Goal: Communication & Community: Connect with others

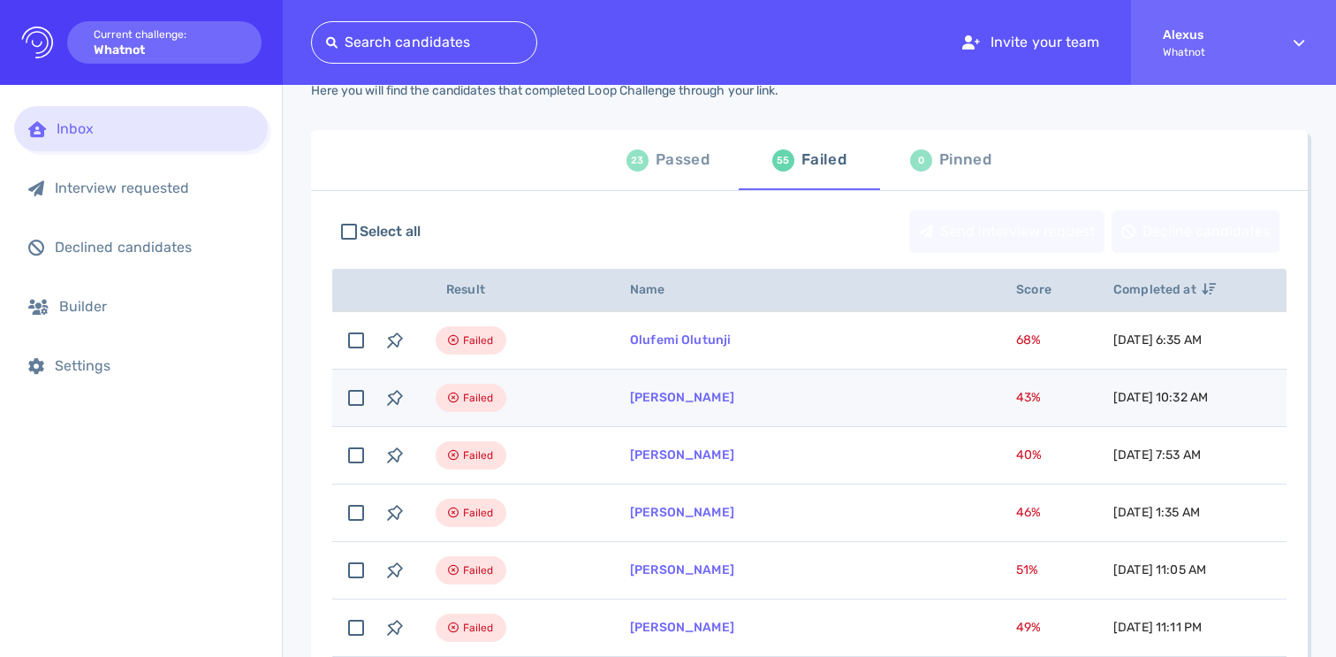
scroll to position [47, 0]
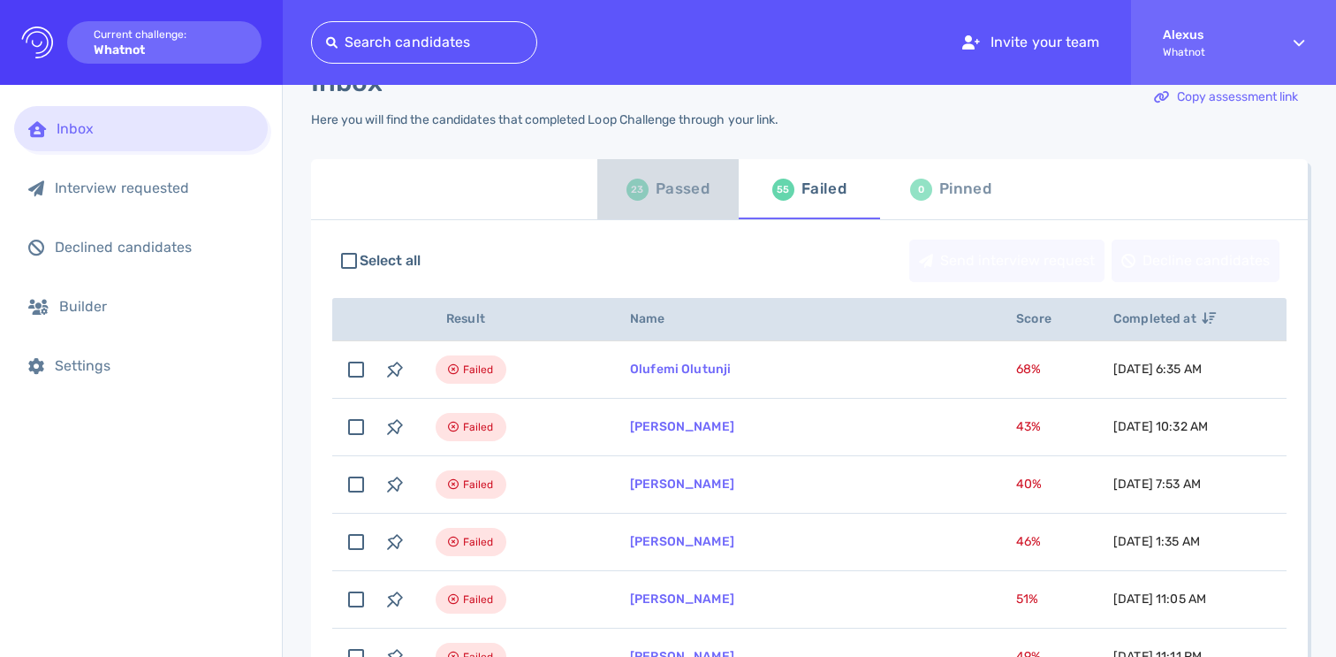
click at [658, 194] on div "Passed" at bounding box center [683, 189] width 54 height 27
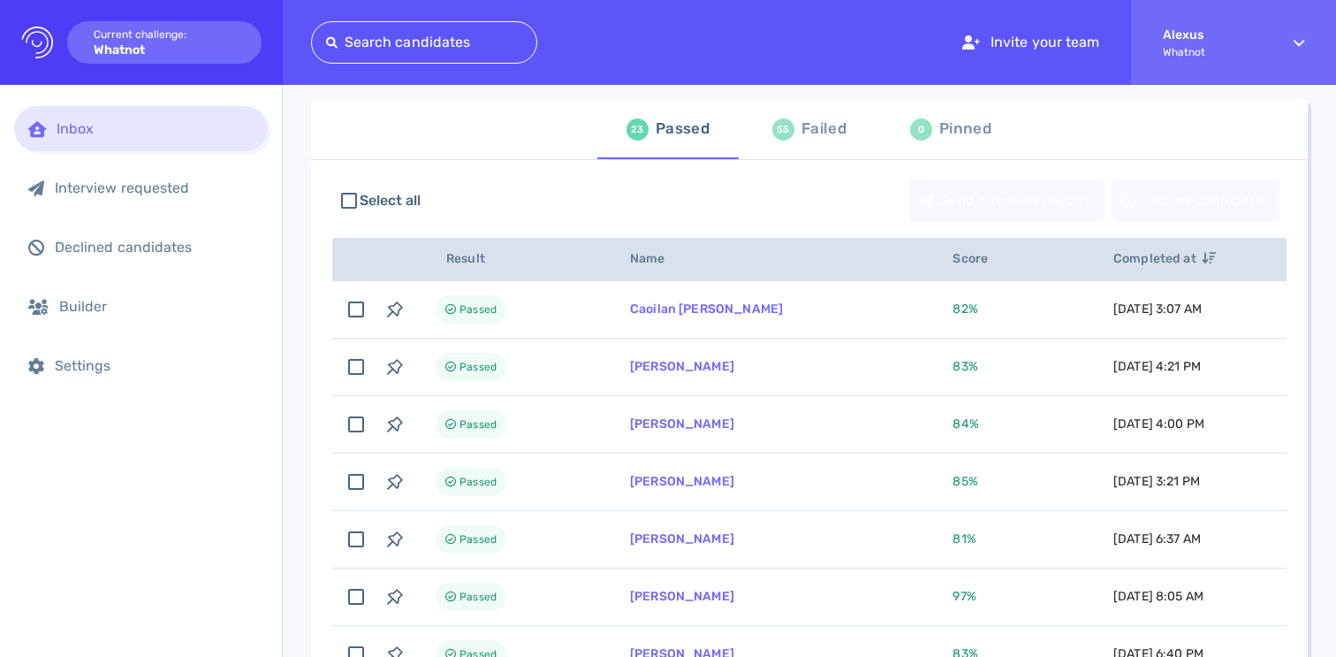
scroll to position [43, 0]
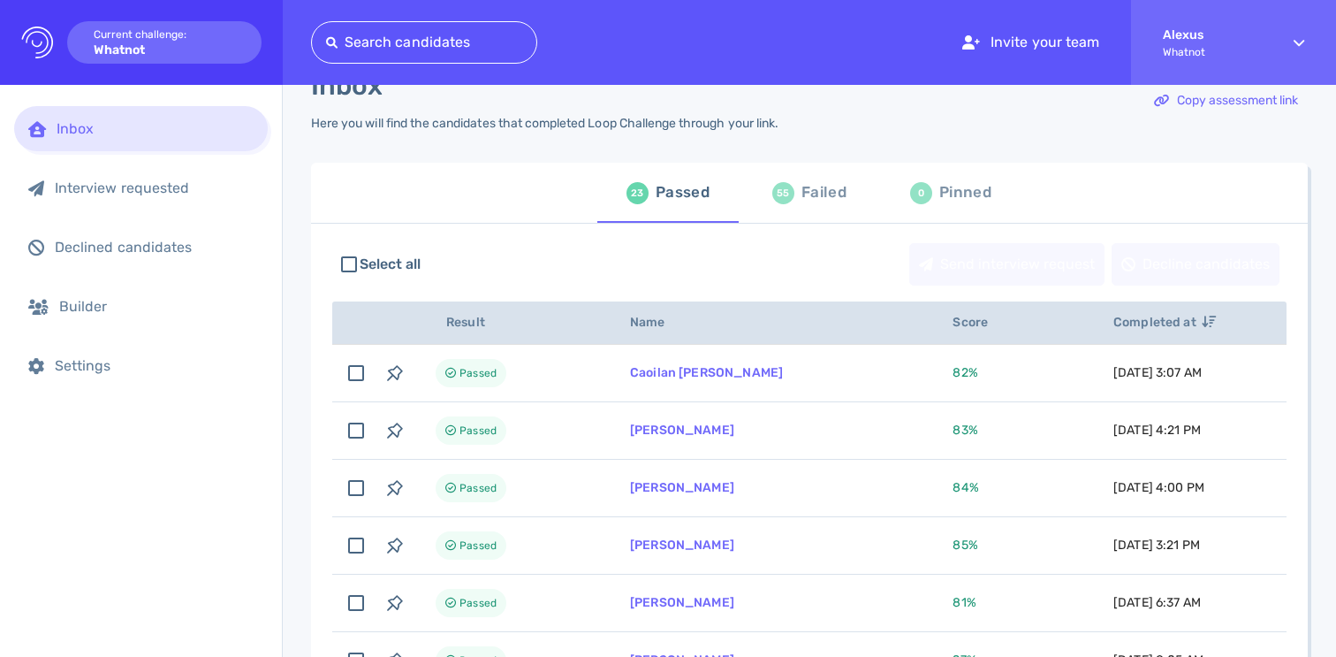
click at [802, 201] on div "Failed" at bounding box center [824, 192] width 45 height 27
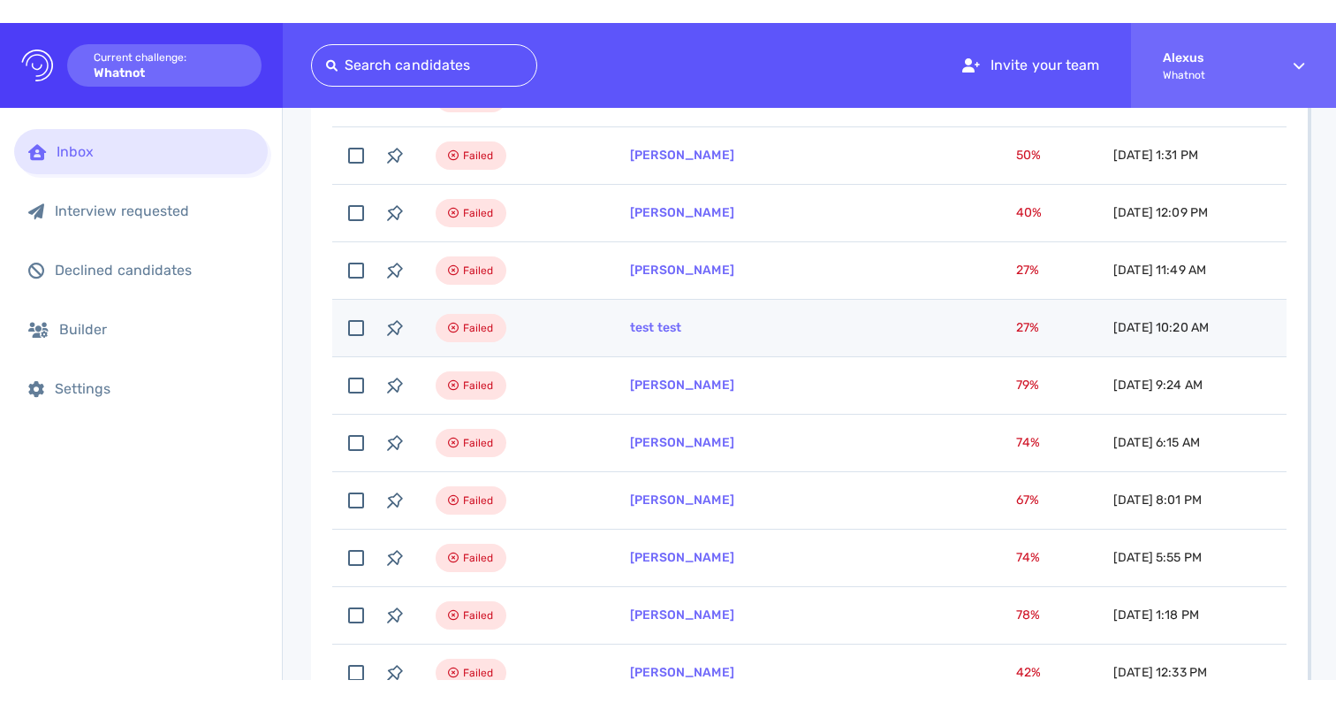
scroll to position [1121, 0]
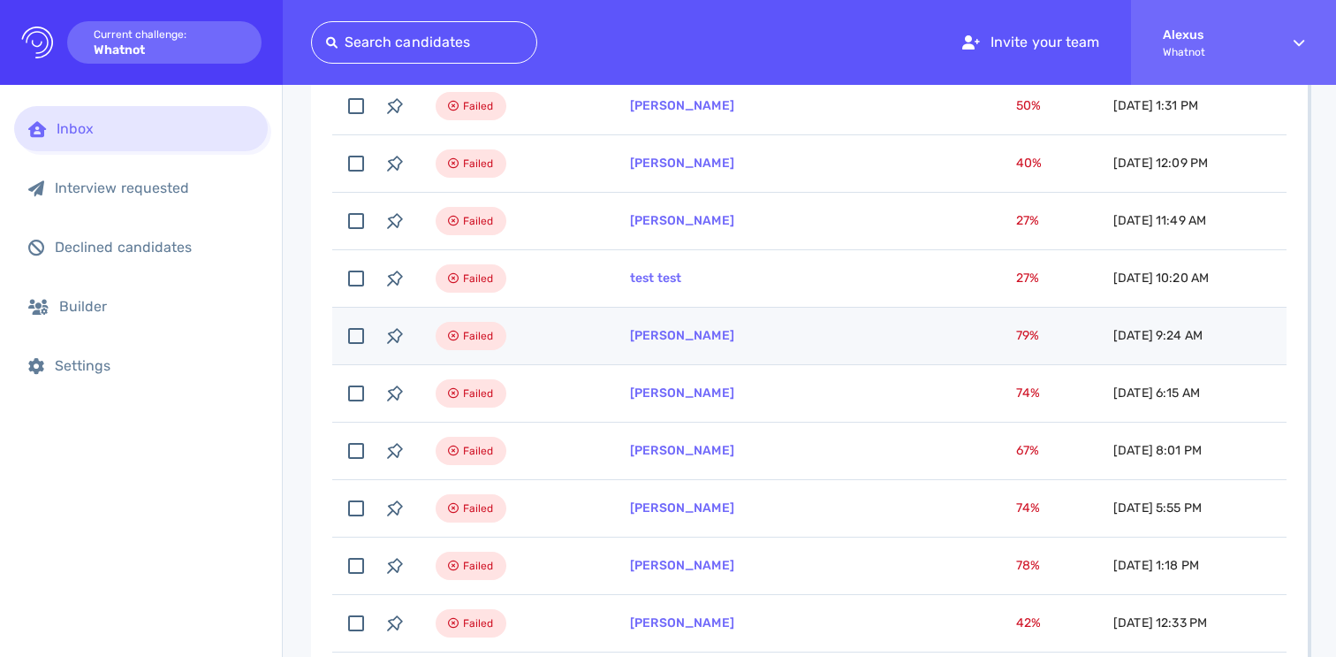
click at [677, 343] on td "Betty Jimenez" at bounding box center [802, 336] width 386 height 57
checkbox input "true"
click at [634, 328] on link "Betty Jimenez" at bounding box center [682, 335] width 104 height 15
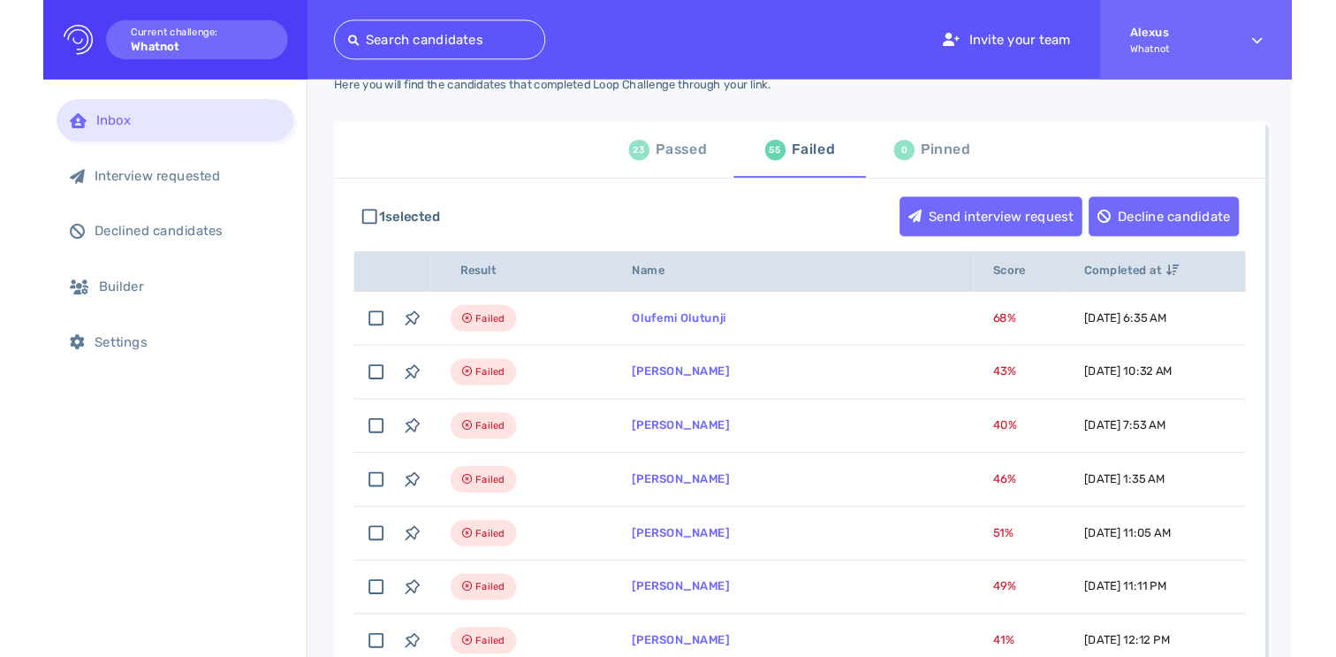
scroll to position [0, 0]
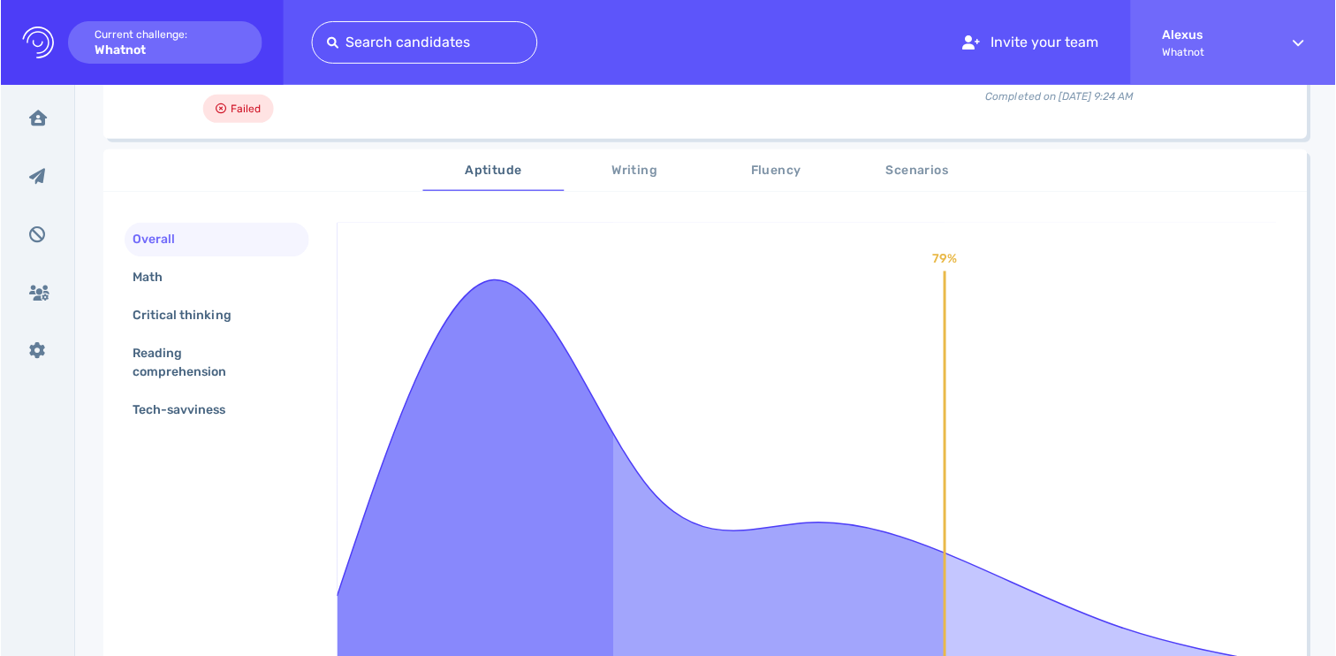
scroll to position [234, 0]
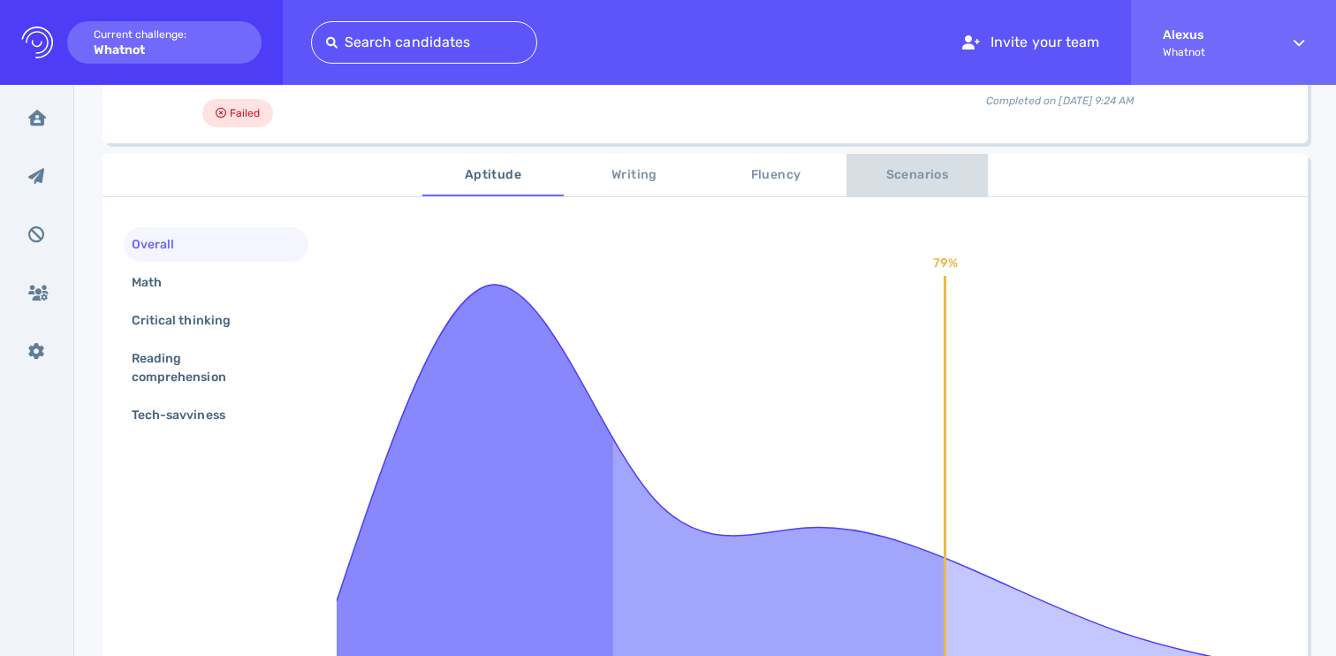
click at [893, 173] on span "Scenarios" at bounding box center [917, 175] width 120 height 22
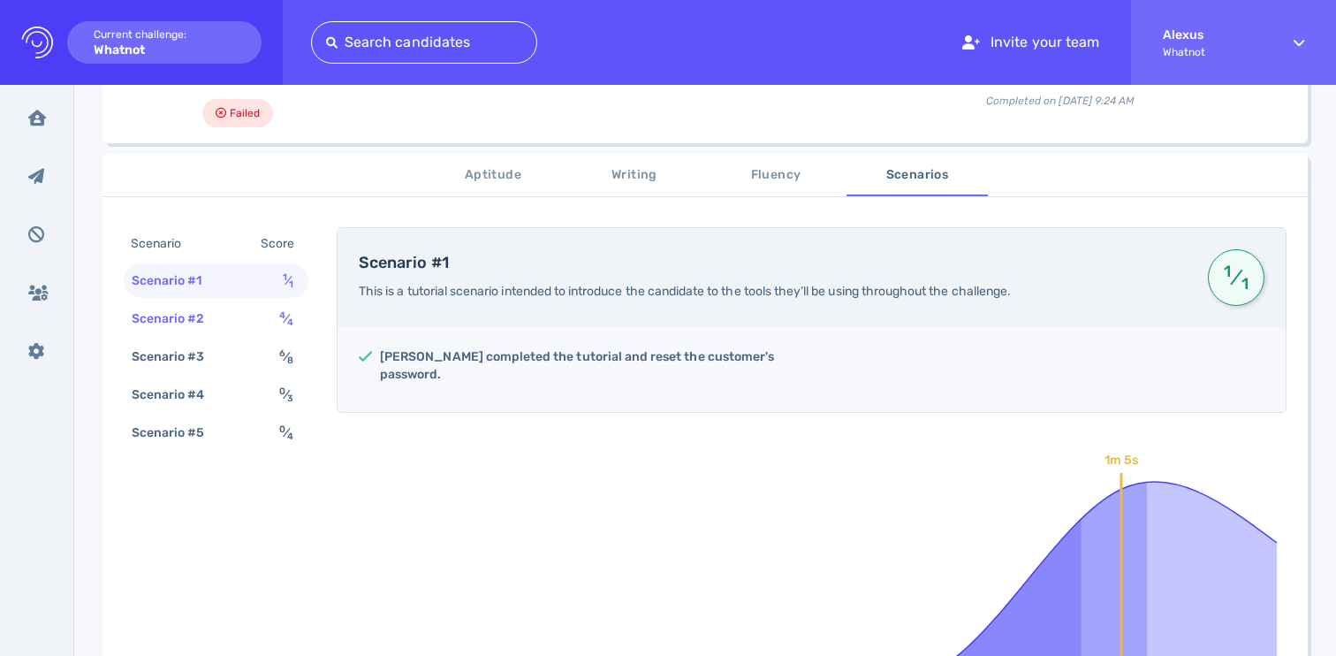
click at [266, 307] on div "Scenario #2 4 ⁄ 4" at bounding box center [216, 318] width 185 height 34
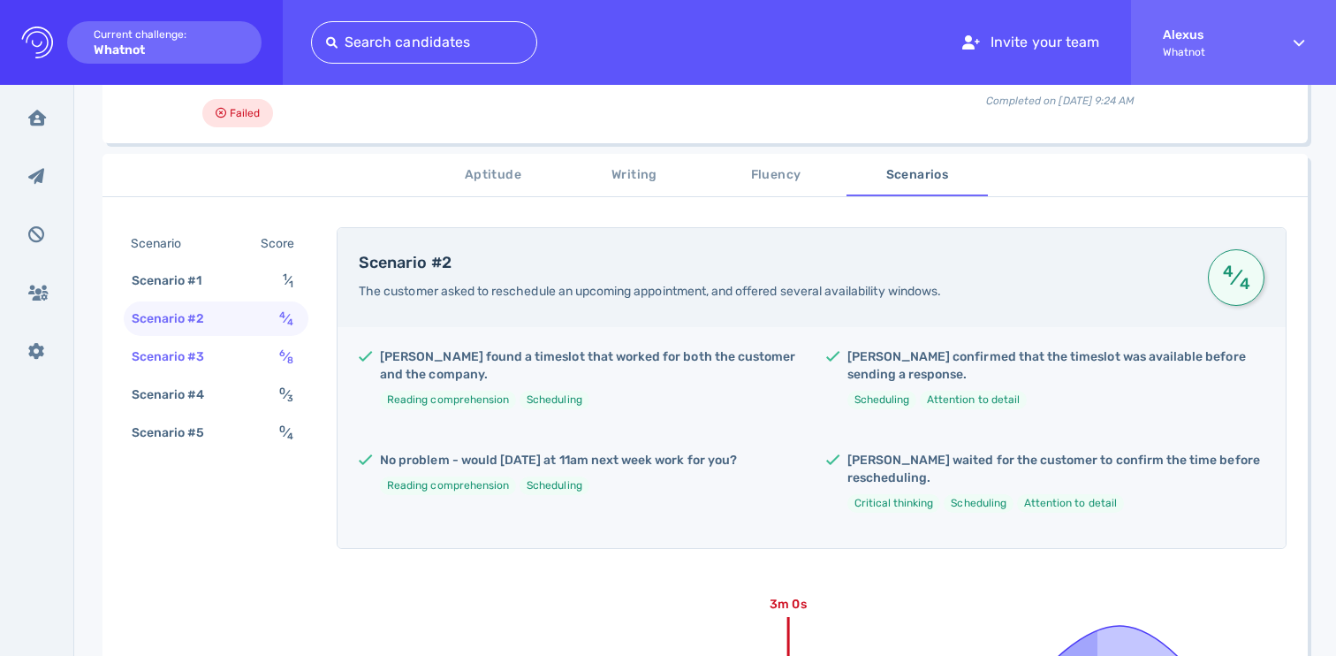
click at [258, 361] on div "Scenario #3 6 ⁄ 8" at bounding box center [216, 356] width 185 height 34
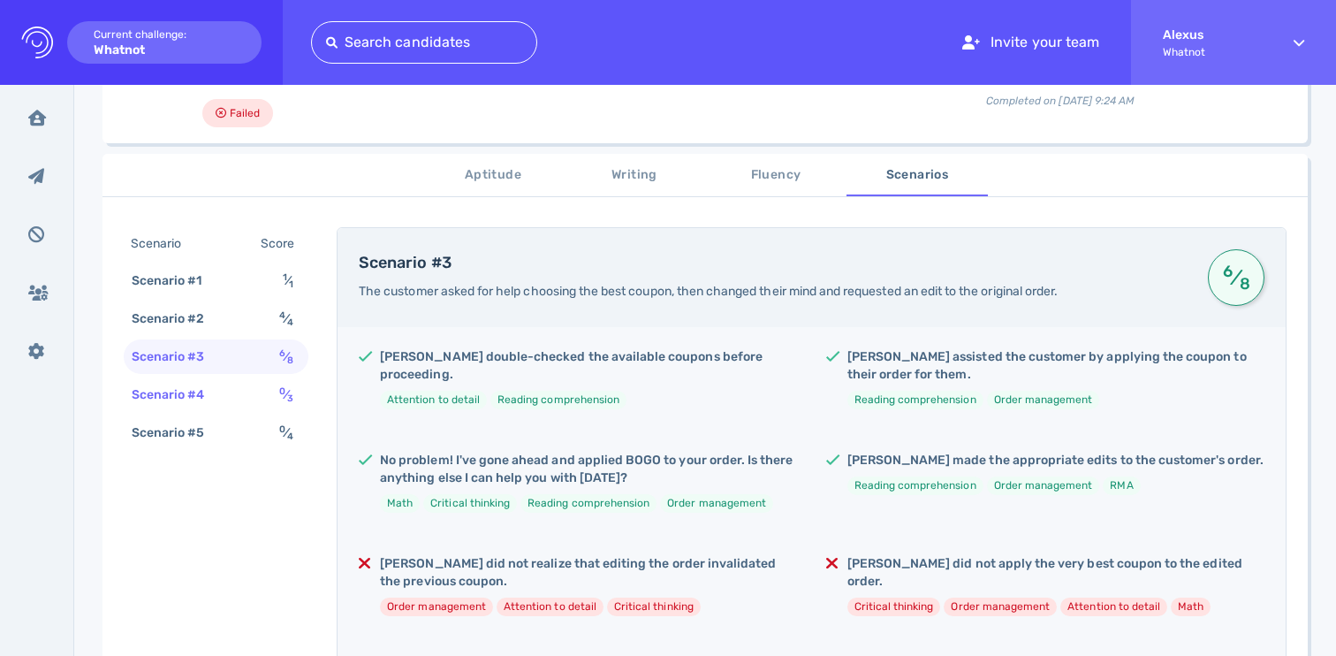
click at [277, 390] on div "0 ⁄ 3" at bounding box center [290, 395] width 28 height 26
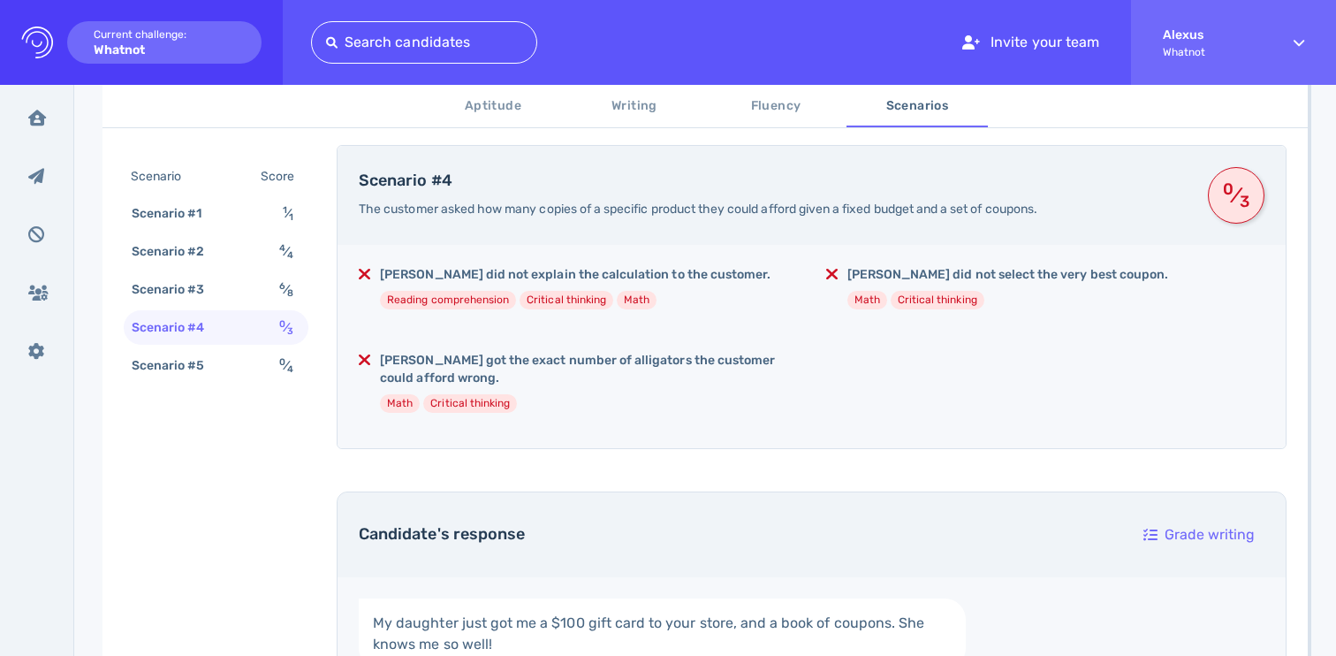
scroll to position [322, 0]
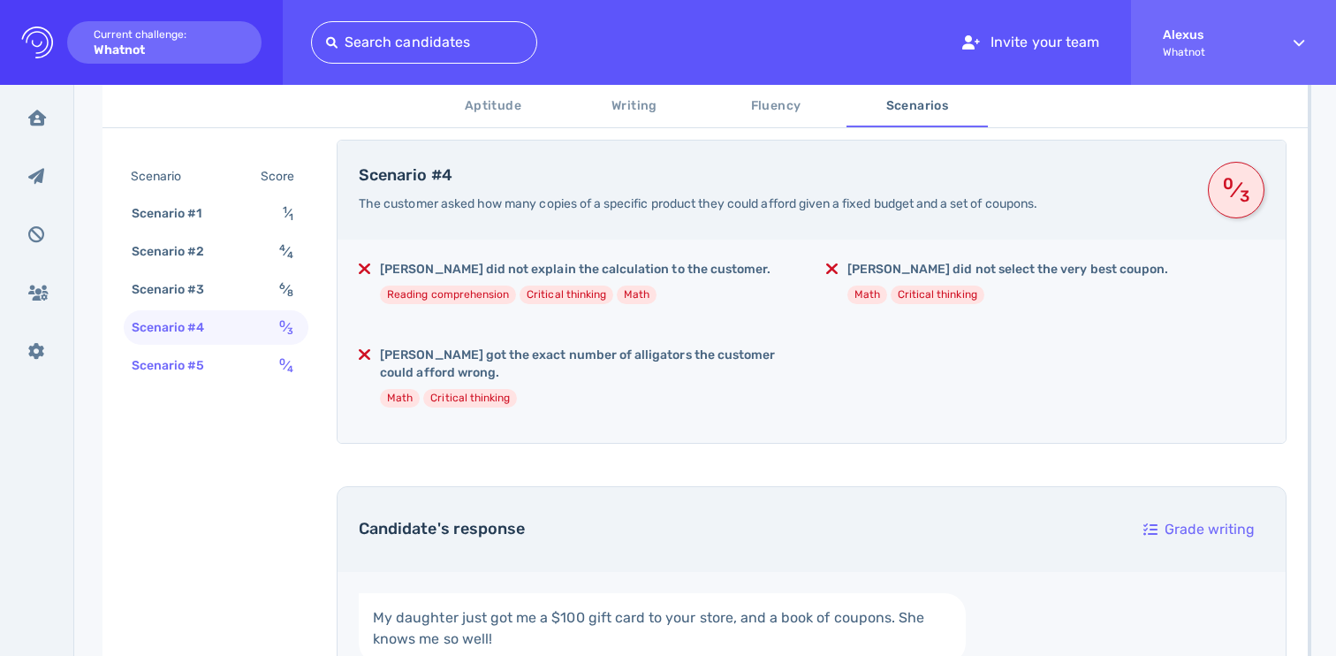
click at [289, 361] on span "0 ⁄ 4" at bounding box center [286, 365] width 14 height 15
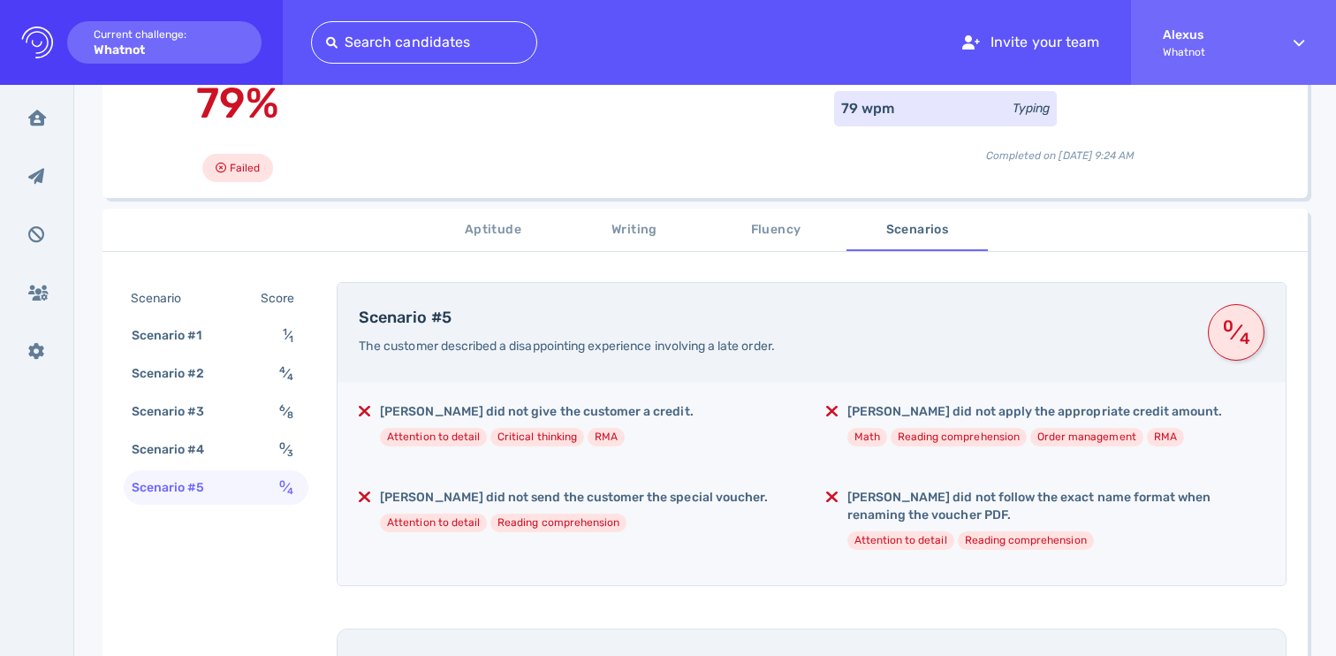
scroll to position [168, 0]
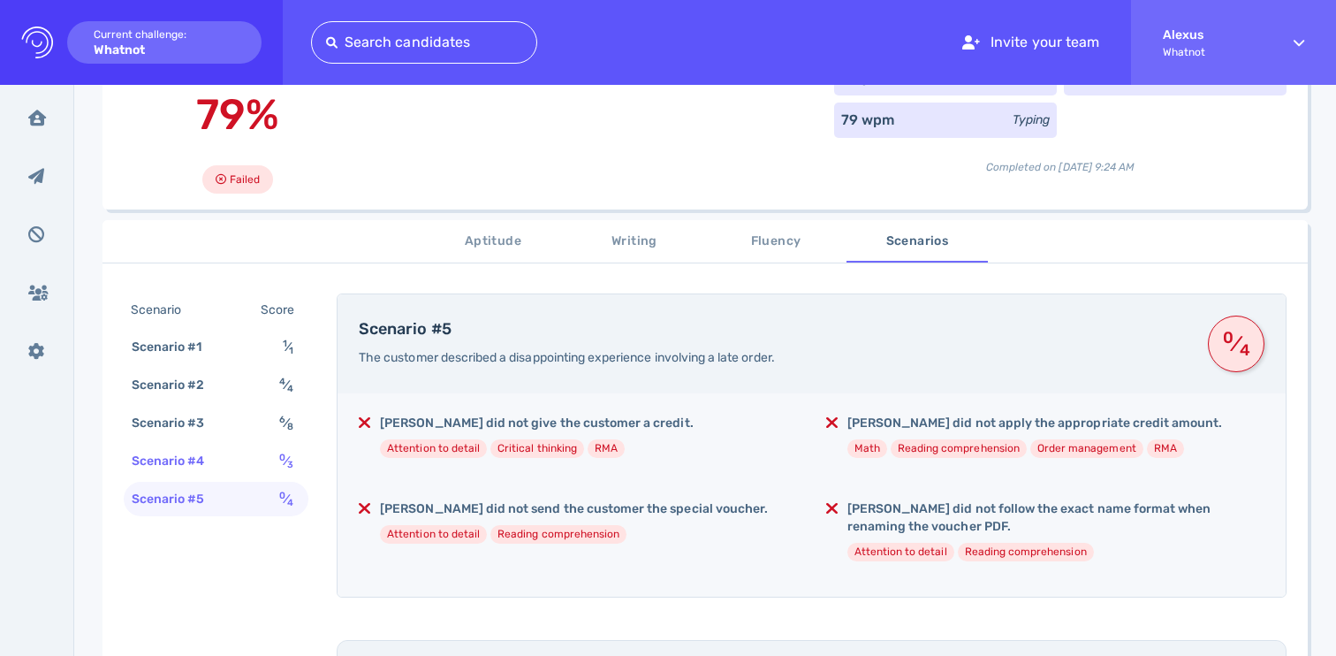
click at [231, 473] on div "Scenario #4 0 ⁄ 3" at bounding box center [216, 461] width 185 height 34
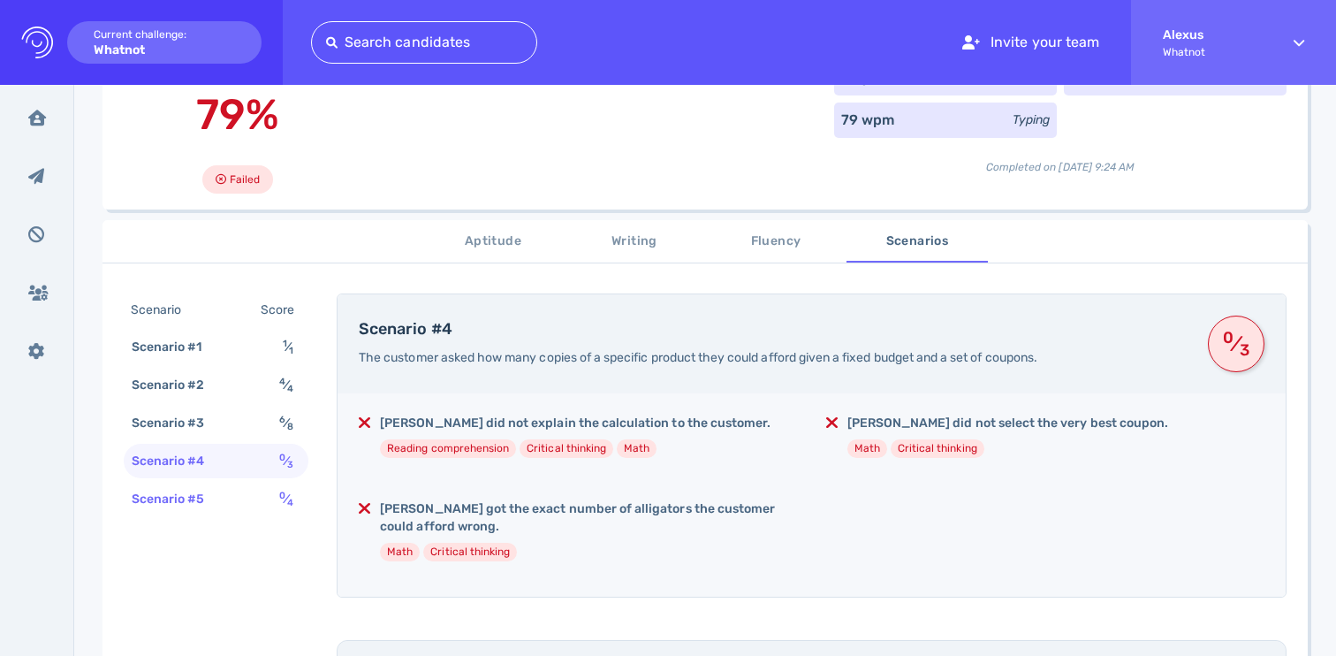
click at [250, 496] on div "Scenario #5 0 ⁄ 4" at bounding box center [216, 499] width 185 height 34
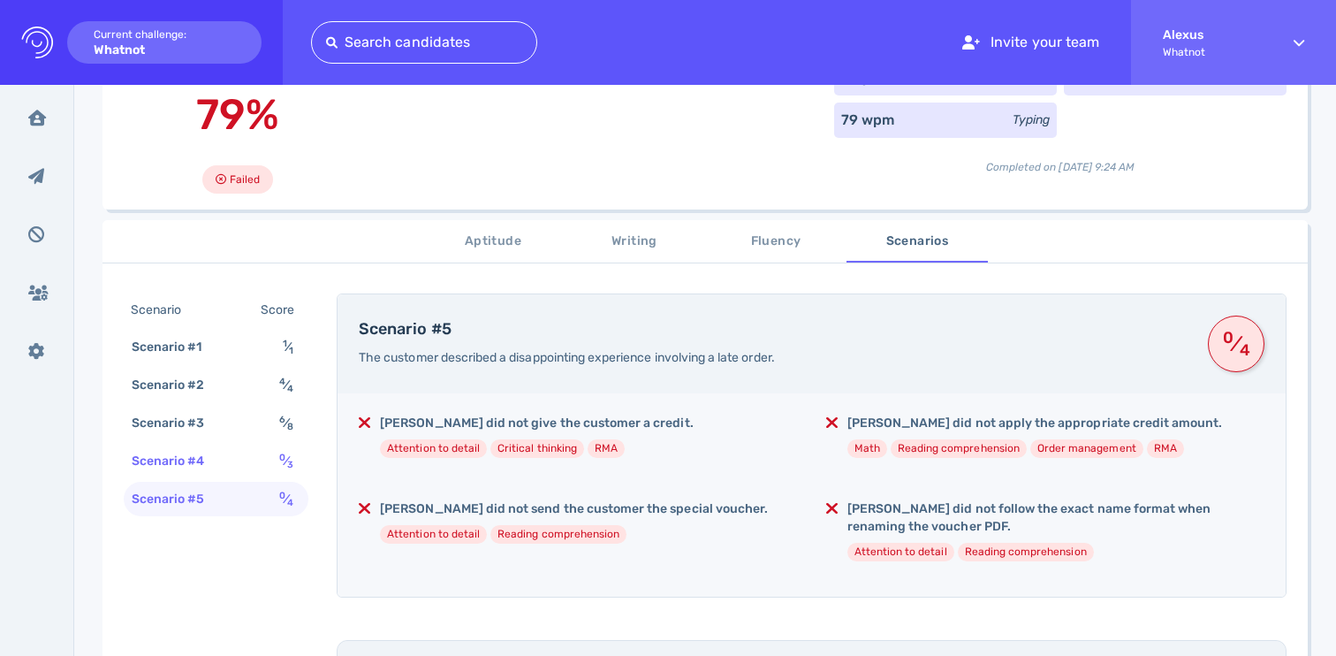
click at [277, 459] on div "0 ⁄ 3" at bounding box center [290, 461] width 28 height 26
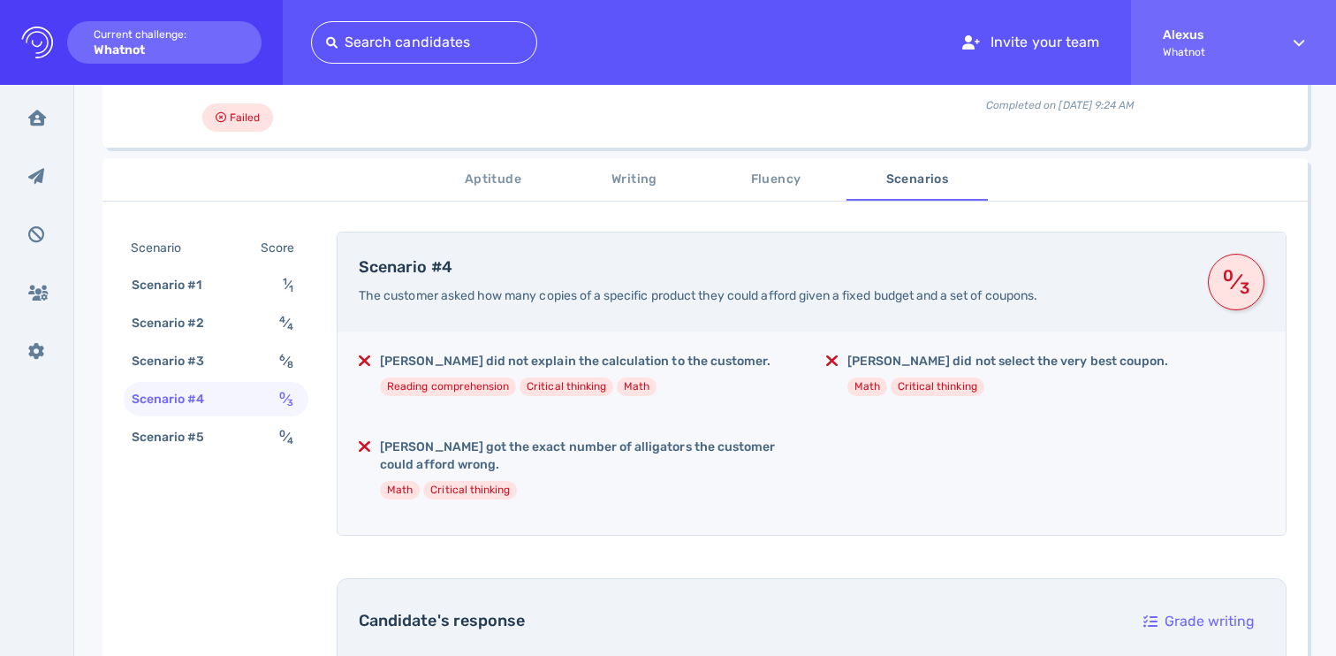
scroll to position [243, 0]
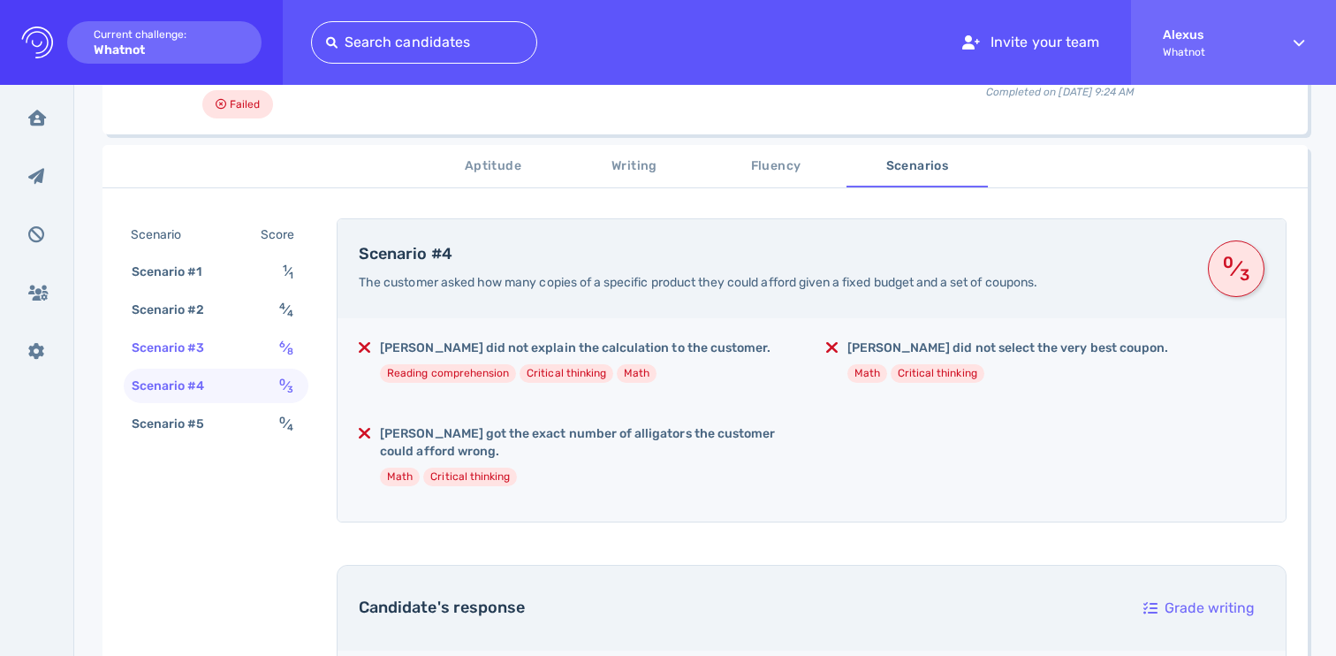
click at [267, 348] on div "Scenario #3 6 ⁄ 8" at bounding box center [216, 348] width 185 height 34
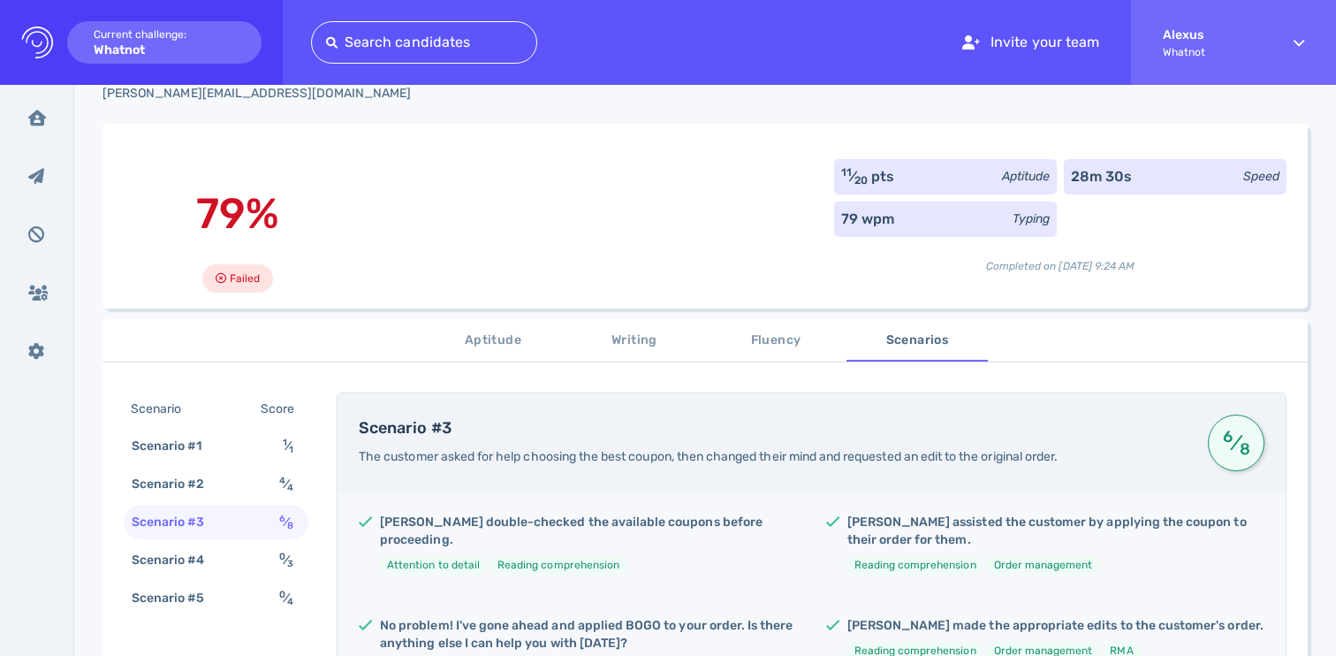
scroll to position [55, 0]
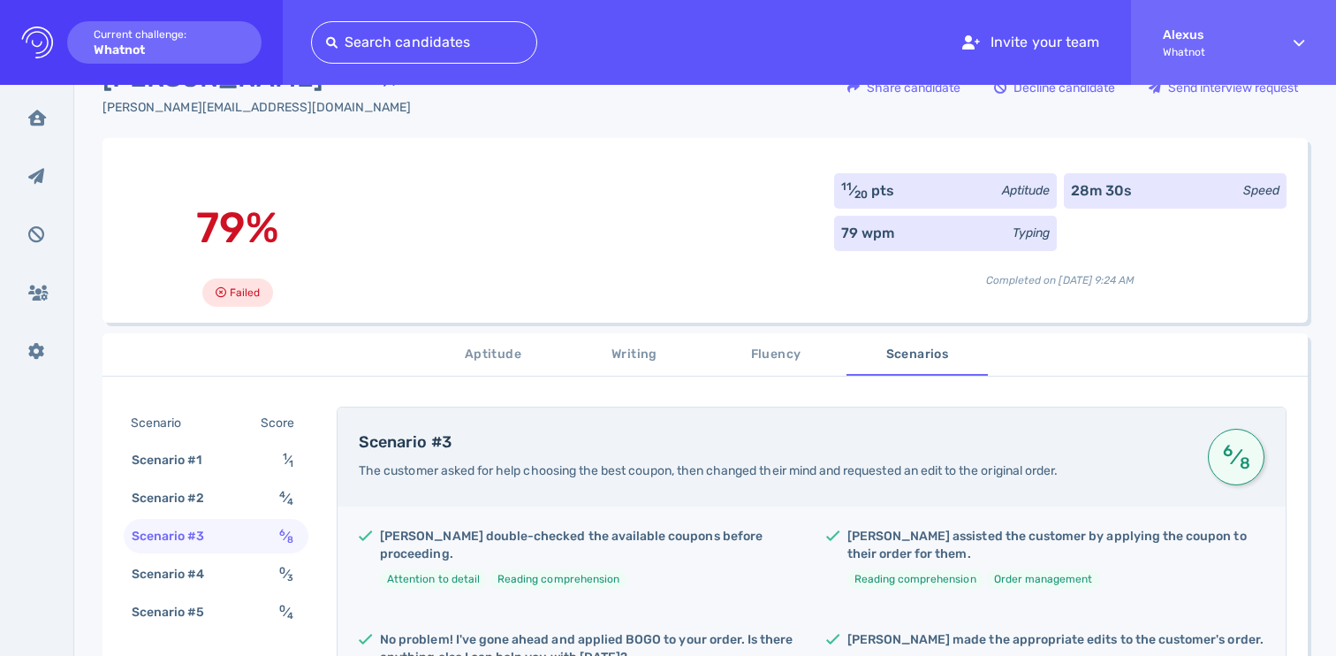
click at [500, 353] on span "Aptitude" at bounding box center [493, 355] width 120 height 22
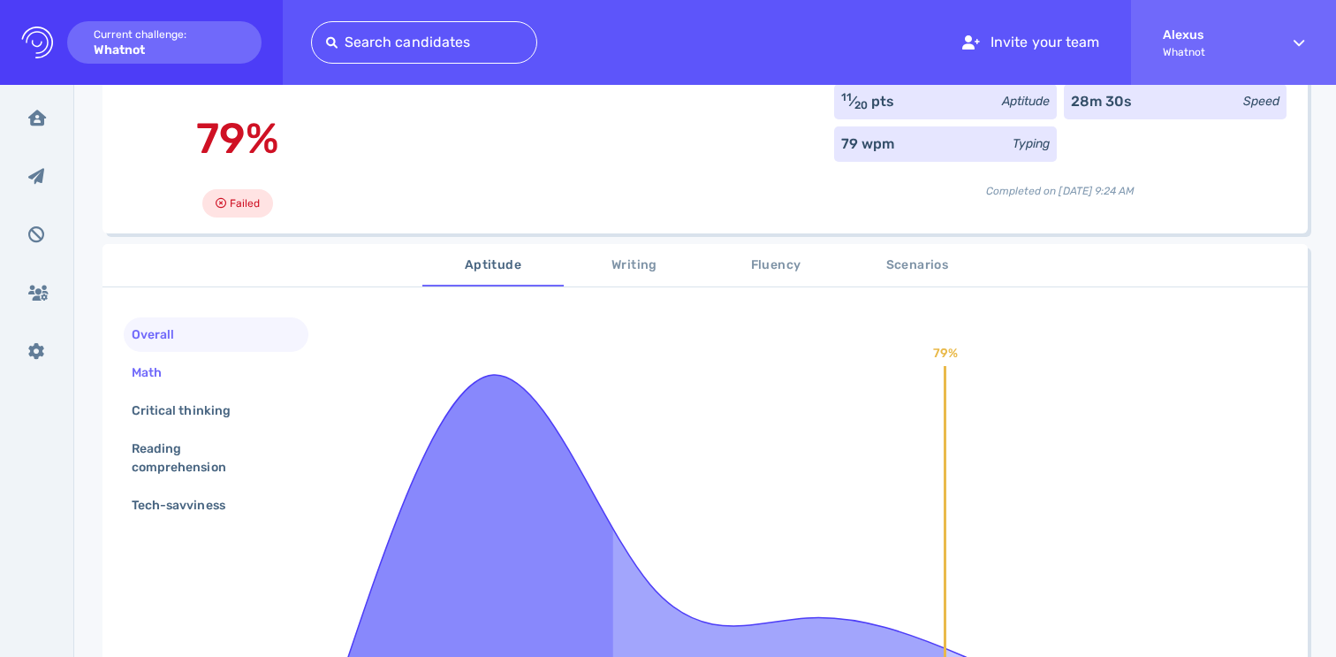
scroll to position [152, 0]
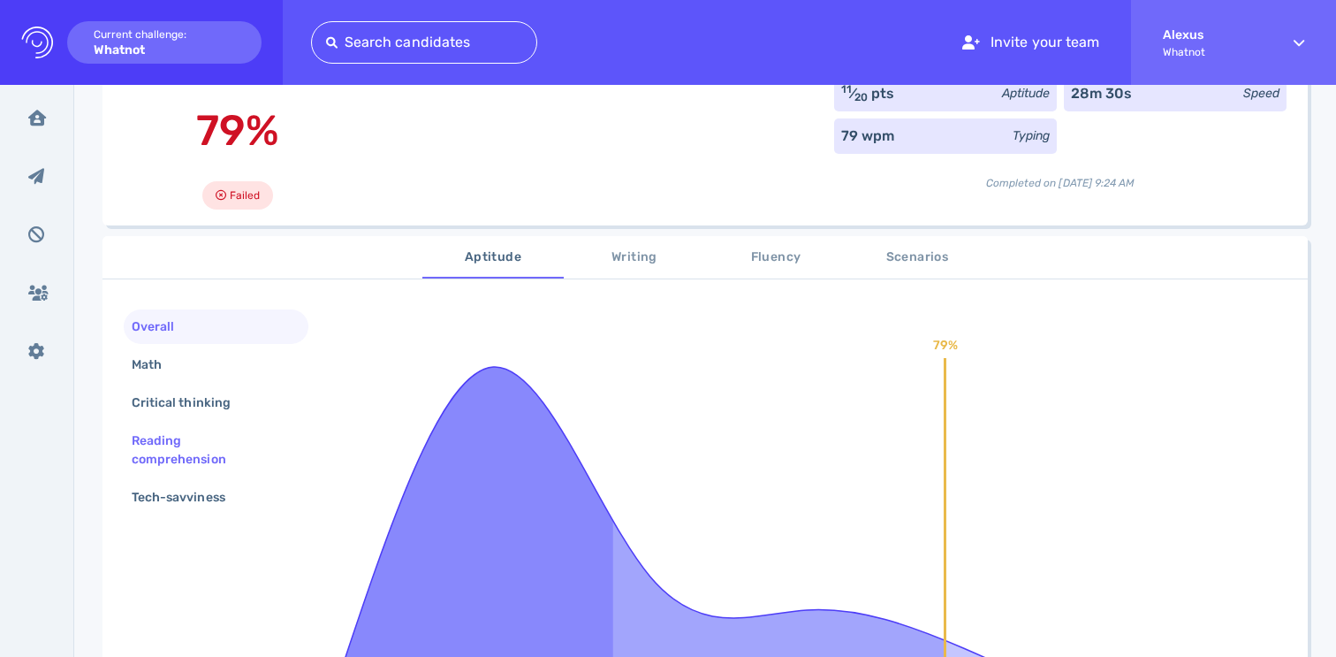
click at [179, 457] on div "Reading comprehension" at bounding box center [209, 450] width 162 height 44
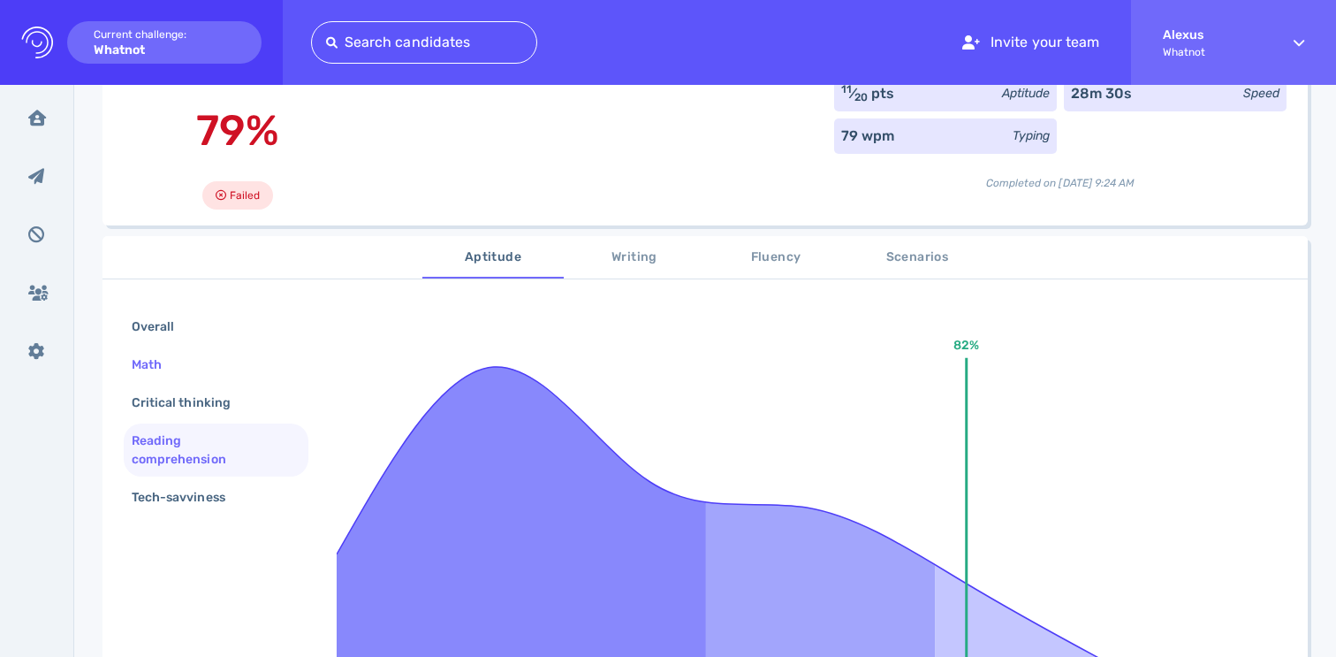
click at [182, 368] on div "Math" at bounding box center [155, 365] width 55 height 26
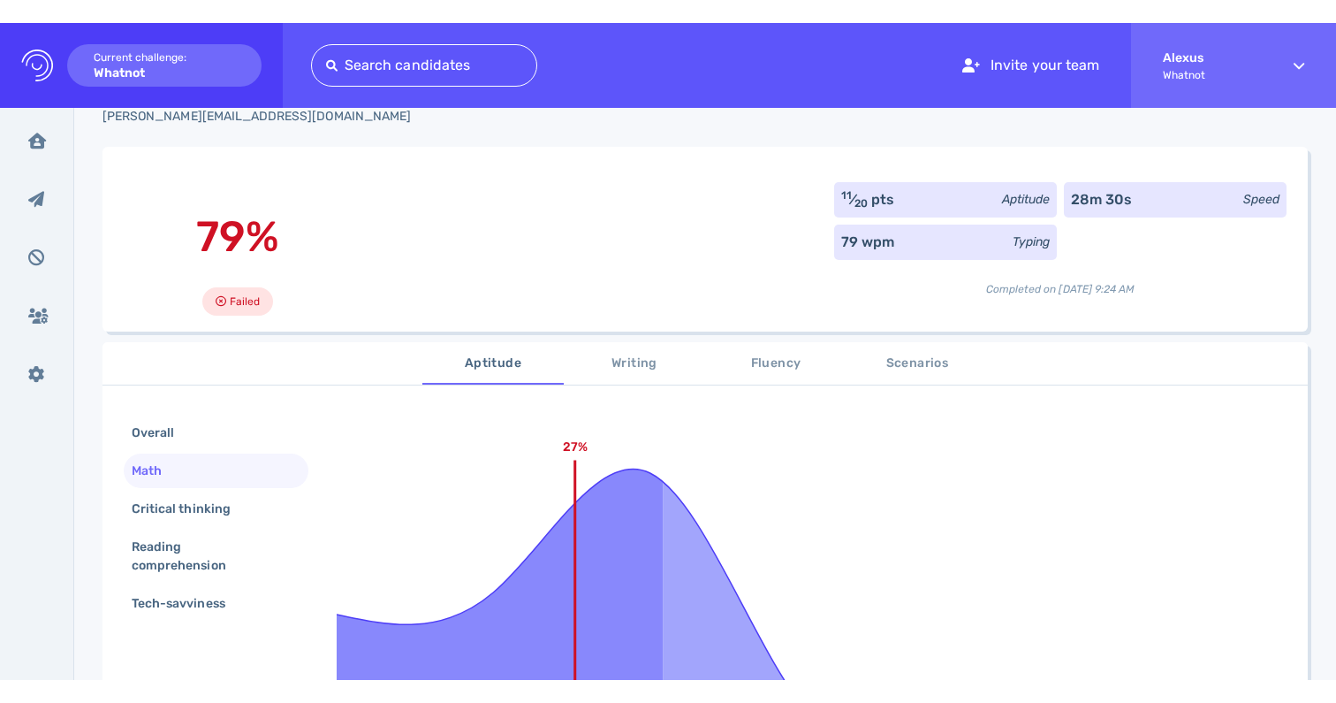
scroll to position [65, 0]
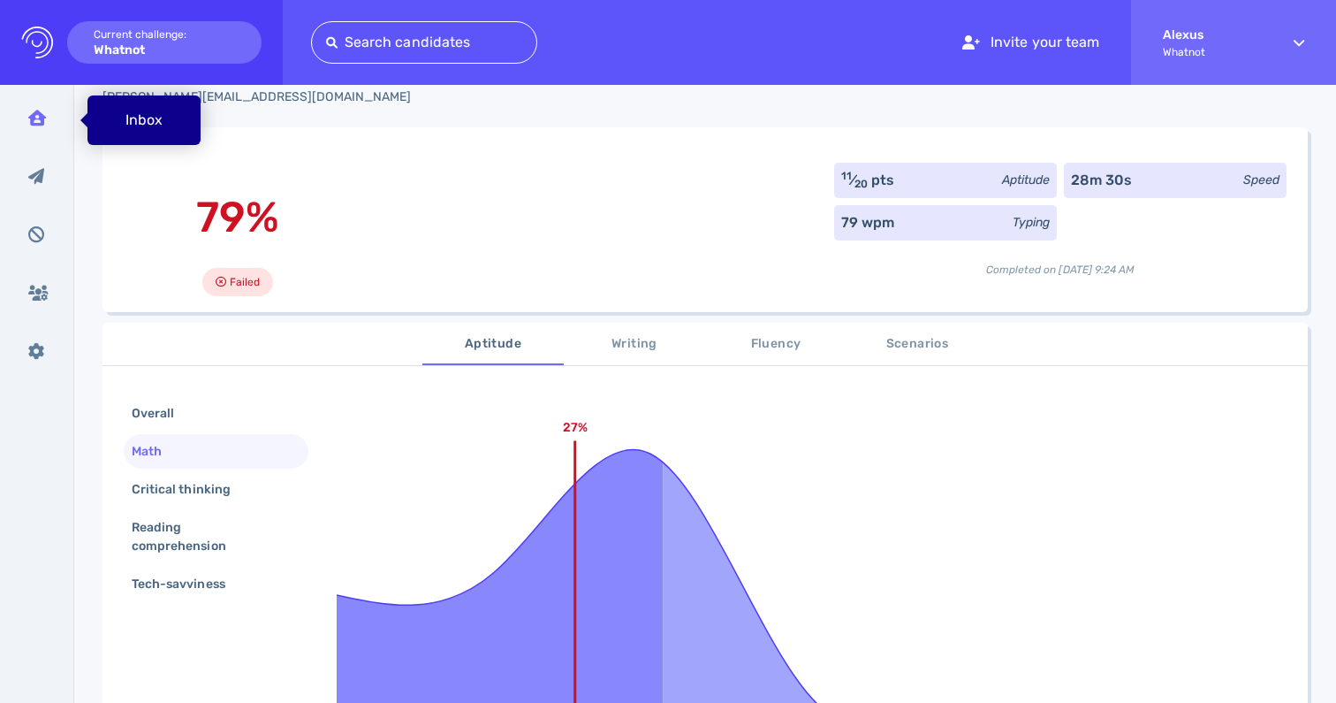
click at [35, 129] on div "Inbox" at bounding box center [37, 117] width 46 height 44
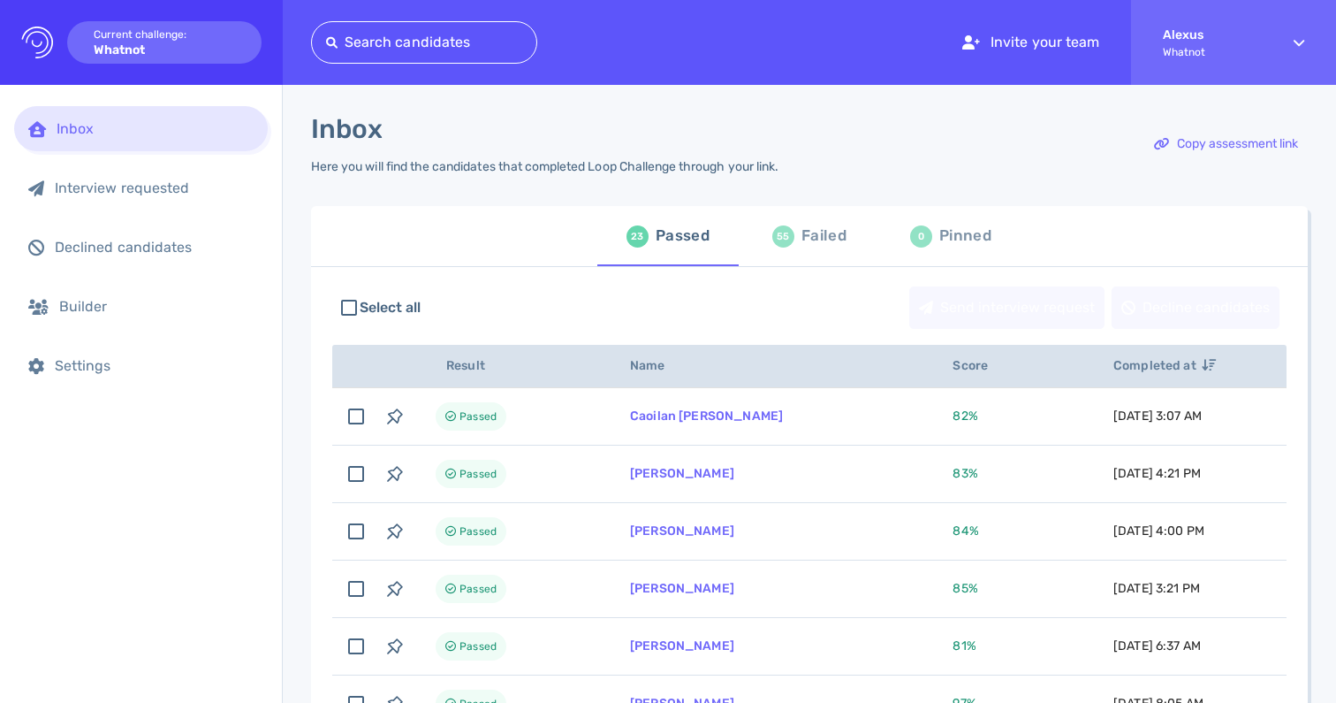
click at [789, 228] on div "55 Failed" at bounding box center [809, 235] width 74 height 49
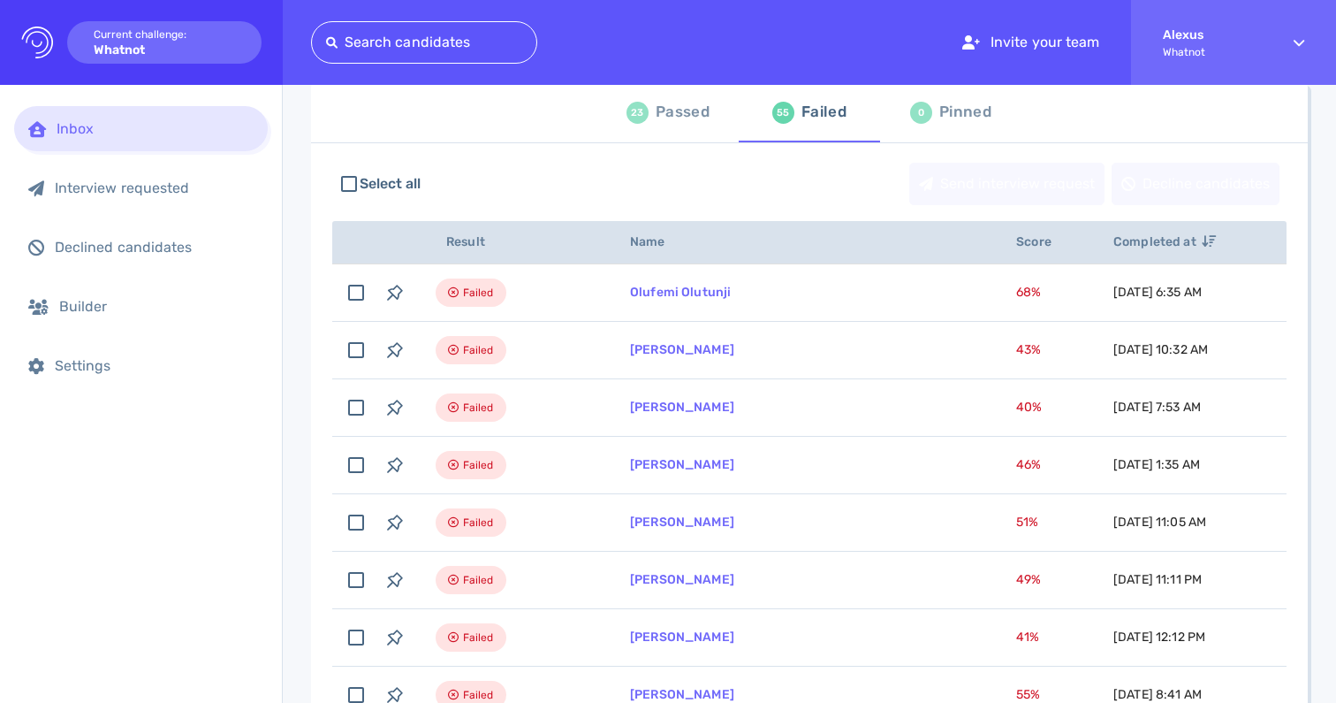
scroll to position [91, 0]
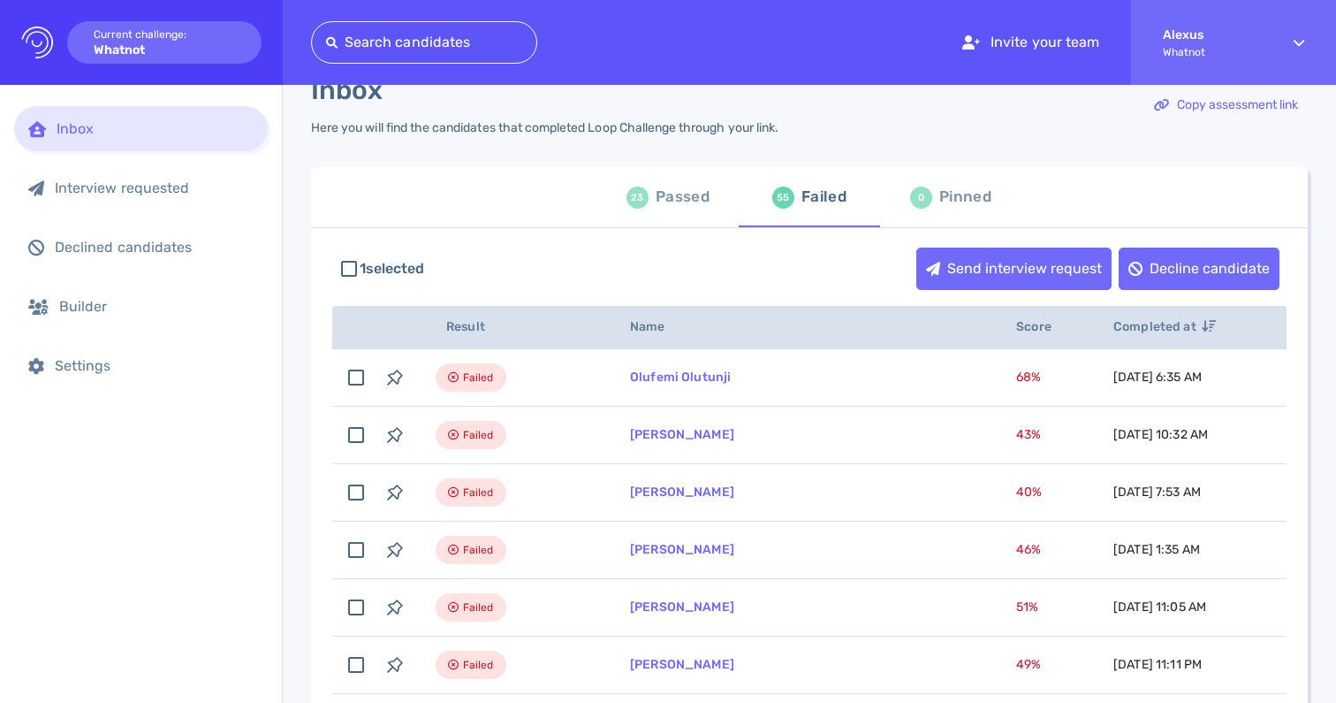
scroll to position [11, 0]
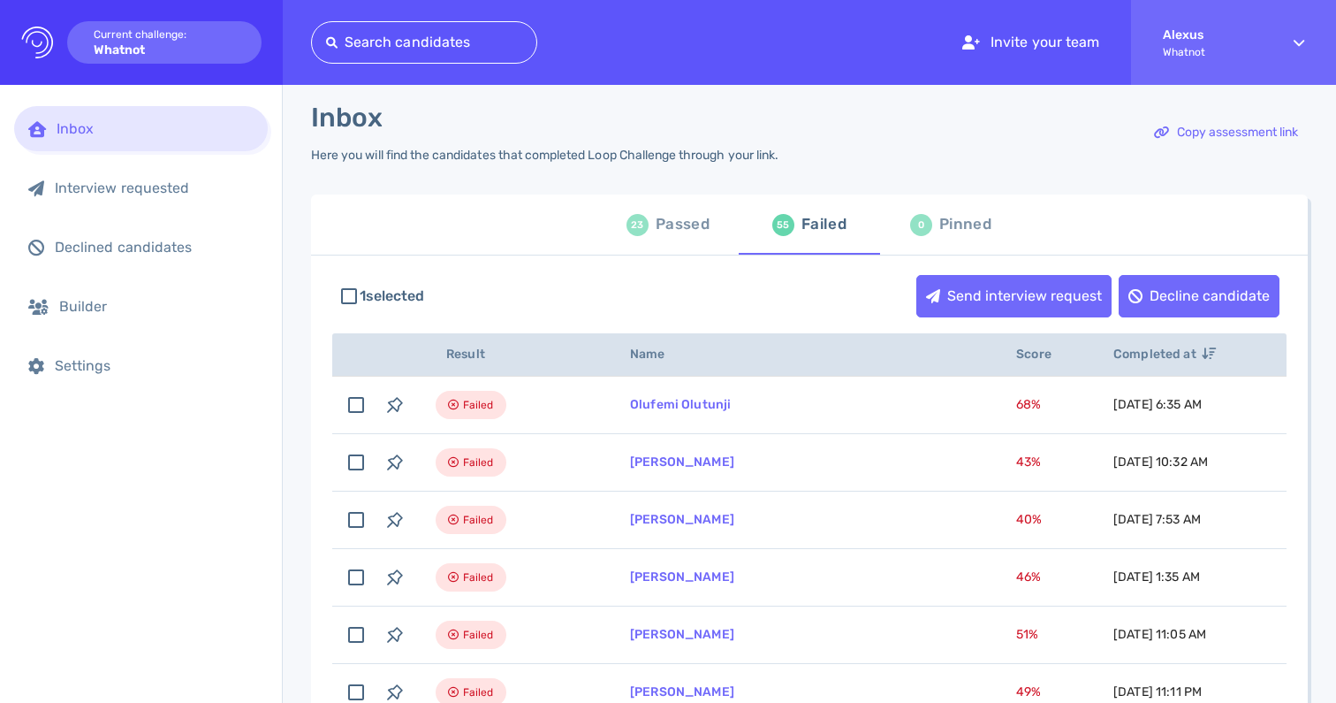
click at [666, 225] on div "Passed" at bounding box center [683, 224] width 54 height 27
checkbox input "false"
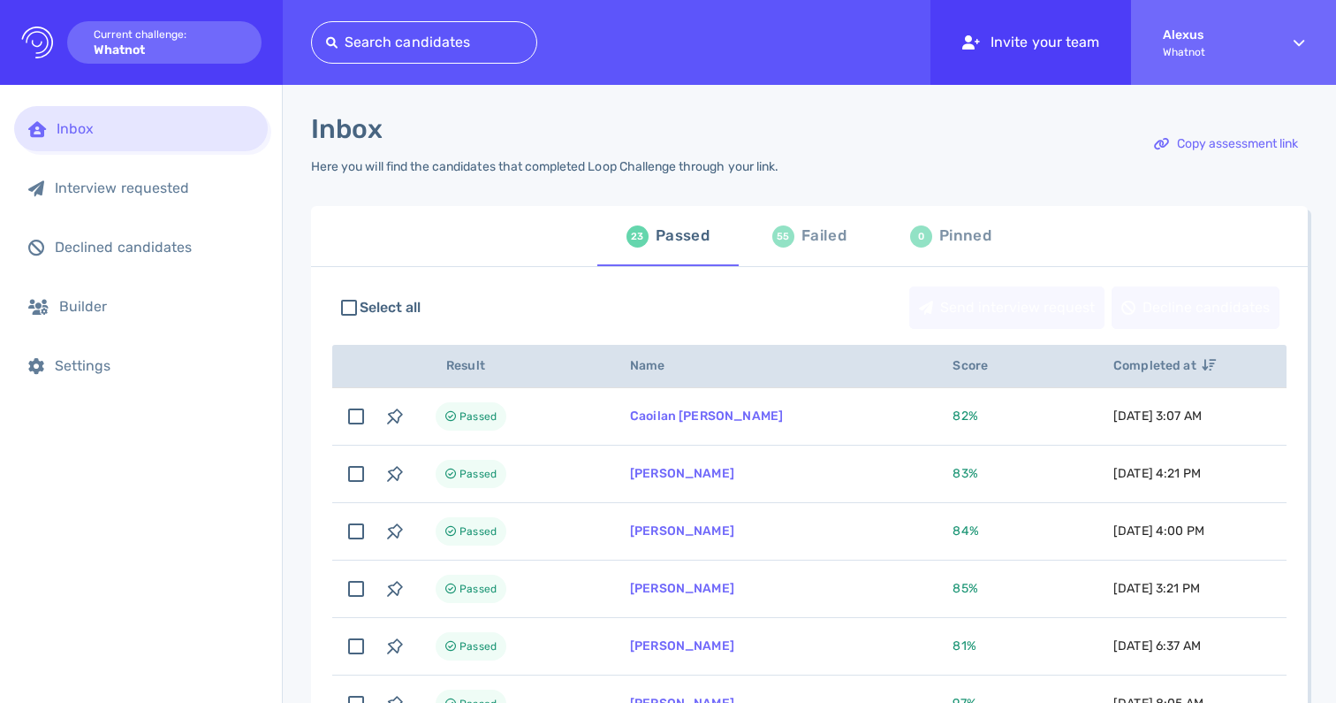
click at [1019, 50] on div "Invite your team" at bounding box center [1031, 42] width 201 height 85
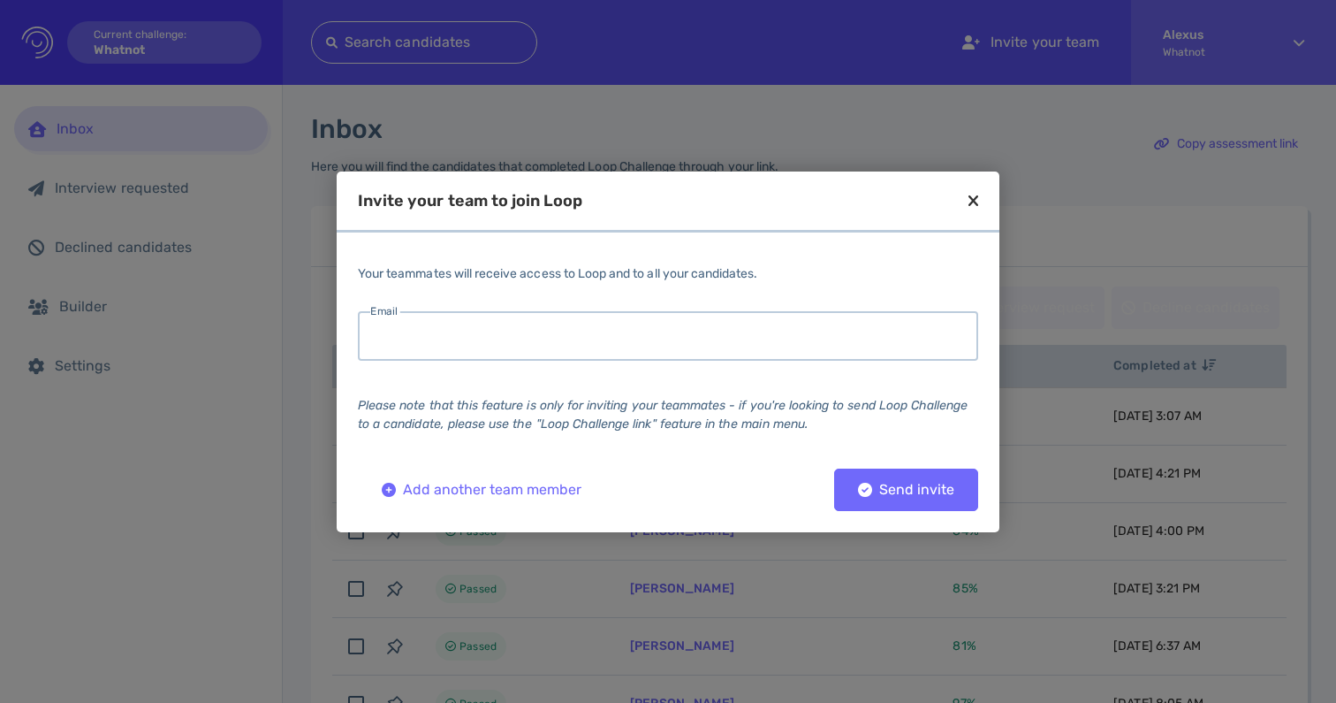
type input "H"
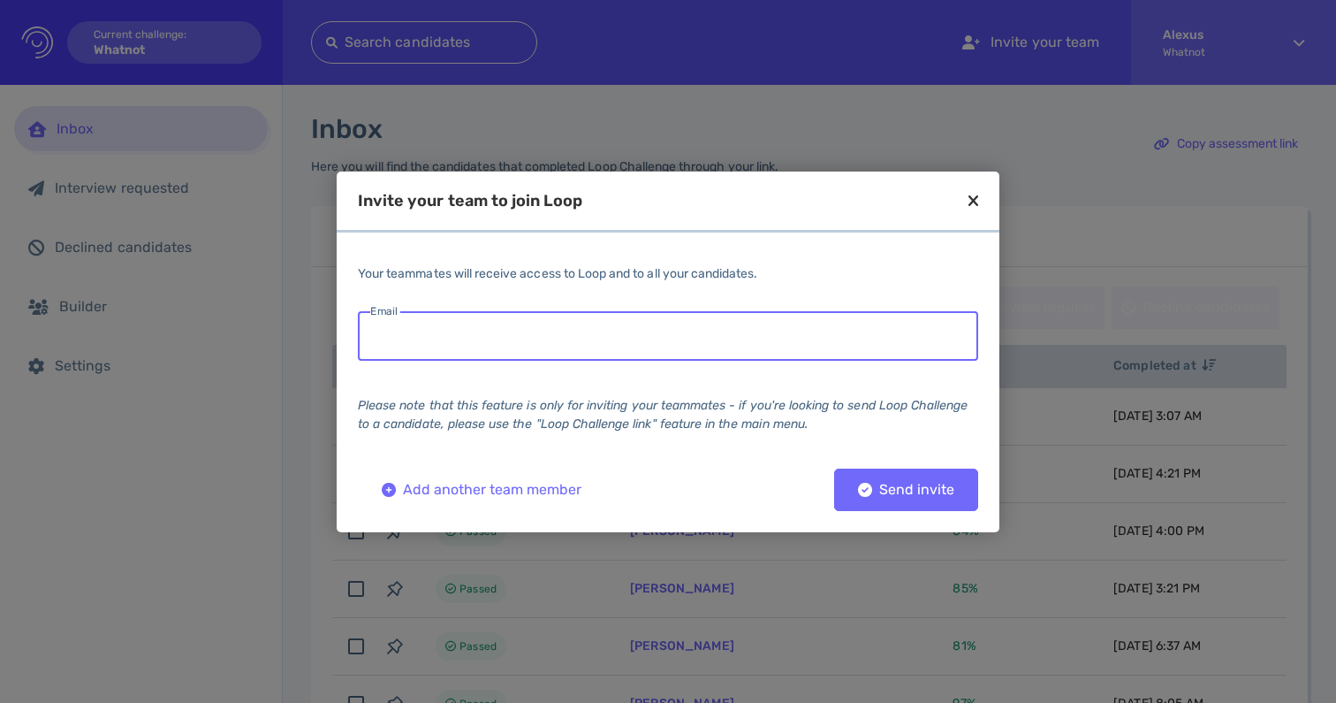
paste input "hannah.mullen@whatnot.com"
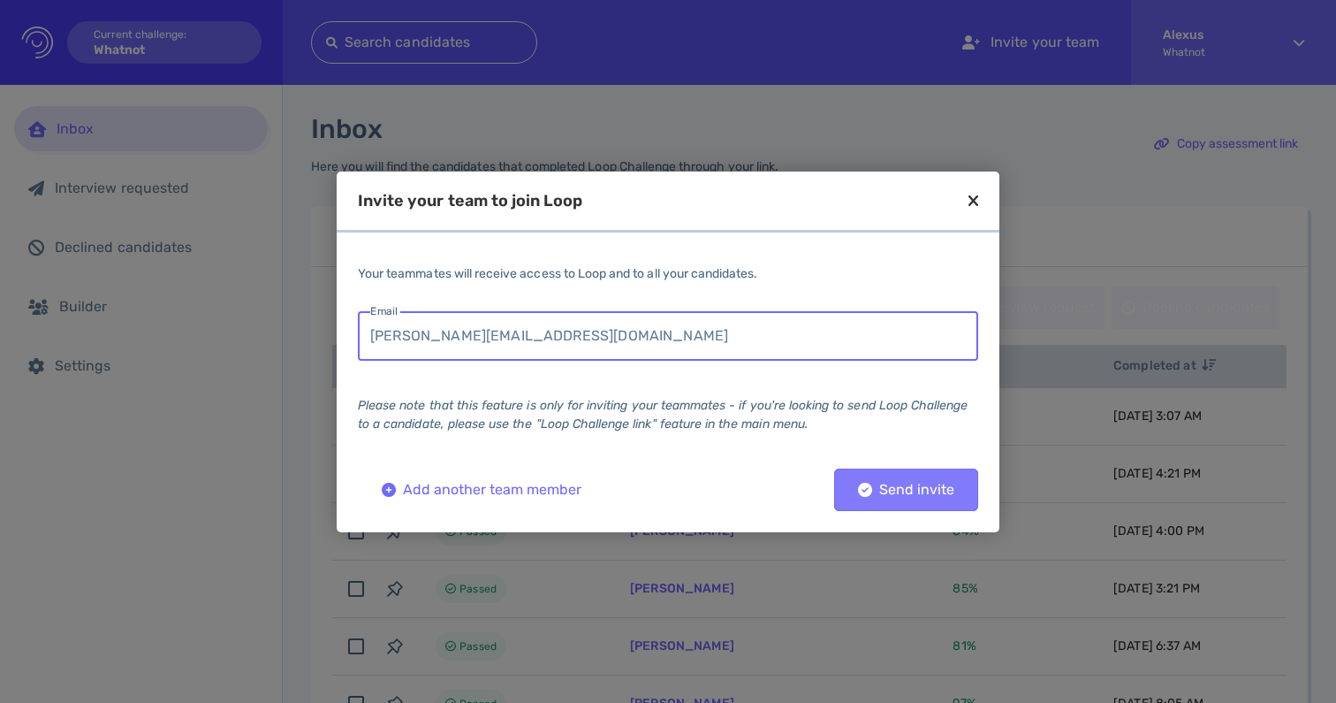
type input "hannah.mullen@whatnot.com"
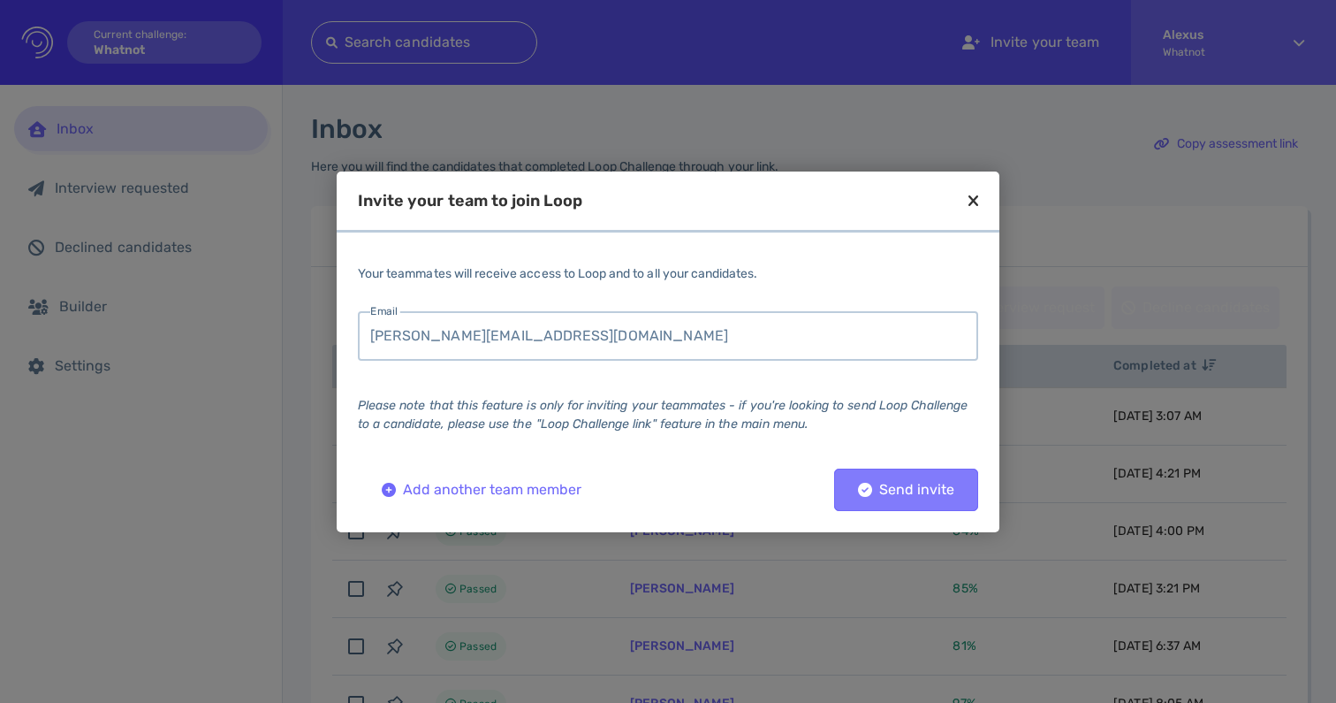
click at [889, 483] on div "Send invite" at bounding box center [906, 489] width 114 height 12
click at [976, 205] on icon at bounding box center [974, 201] width 10 height 16
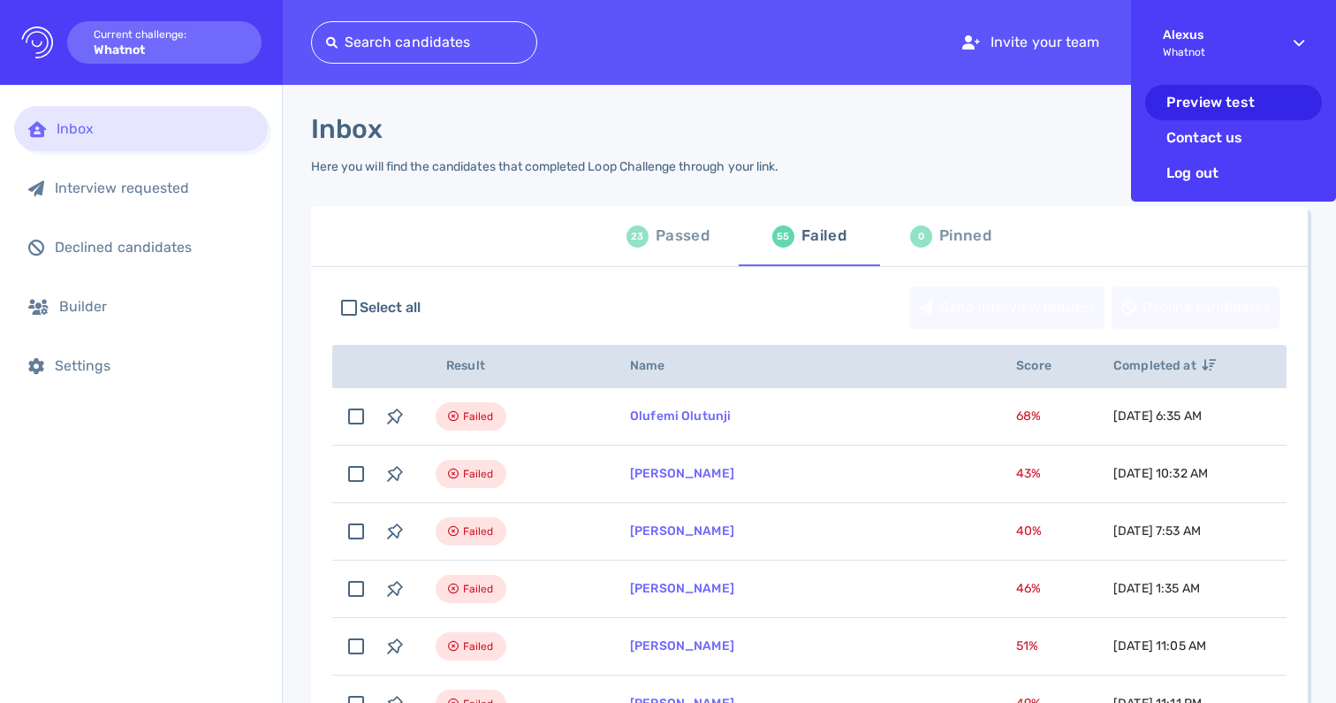
click at [1196, 101] on li "Preview test" at bounding box center [1233, 102] width 177 height 35
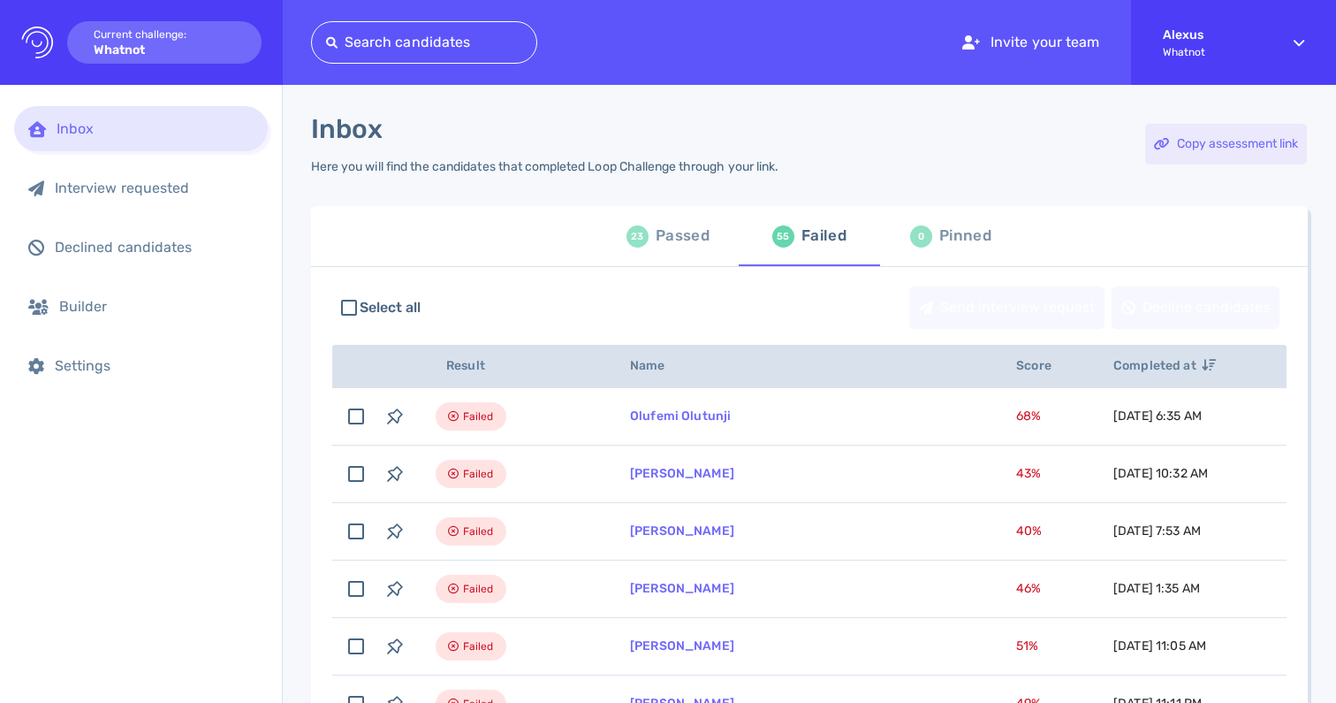
click at [1176, 141] on div "Copy assessment link" at bounding box center [1226, 144] width 162 height 41
